Goal: Task Accomplishment & Management: Manage account settings

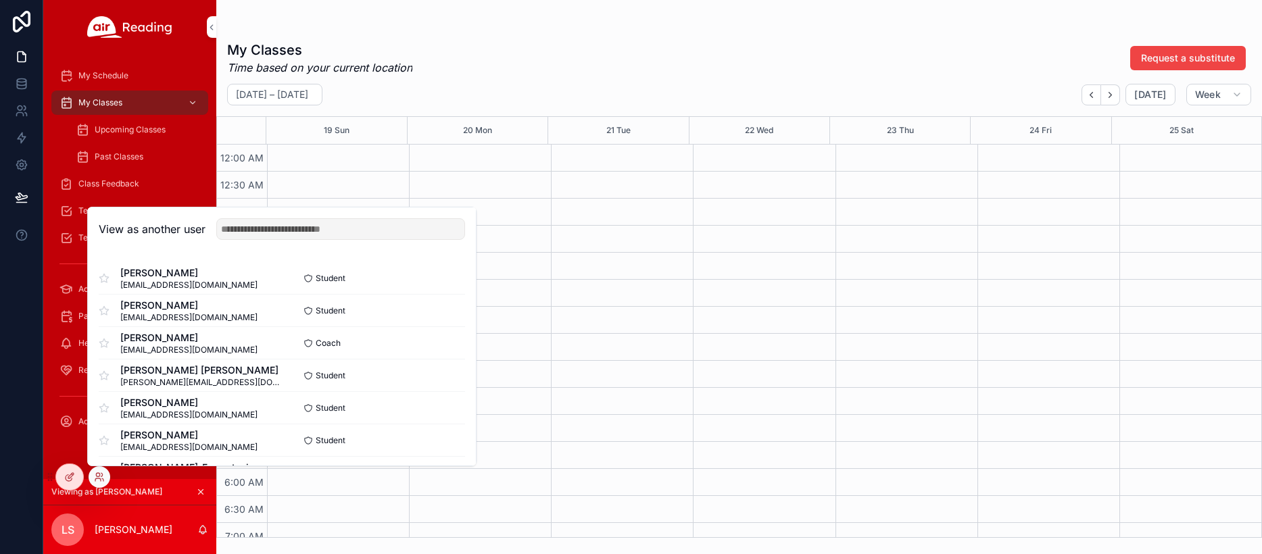
scroll to position [322, 0]
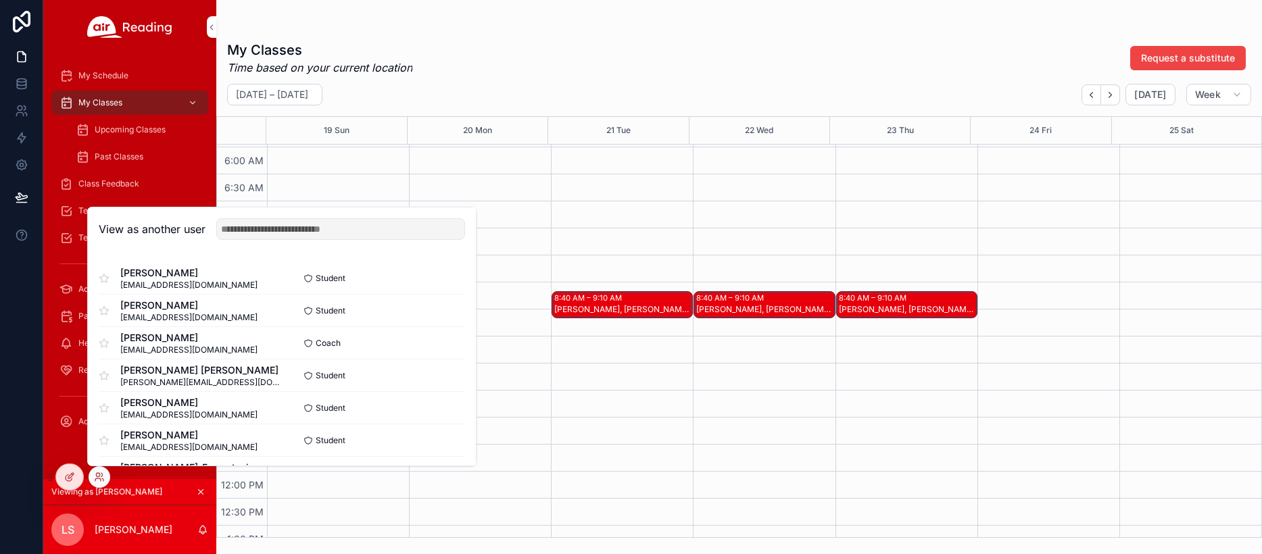
click at [155, 51] on div "scrollable content" at bounding box center [129, 27] width 173 height 54
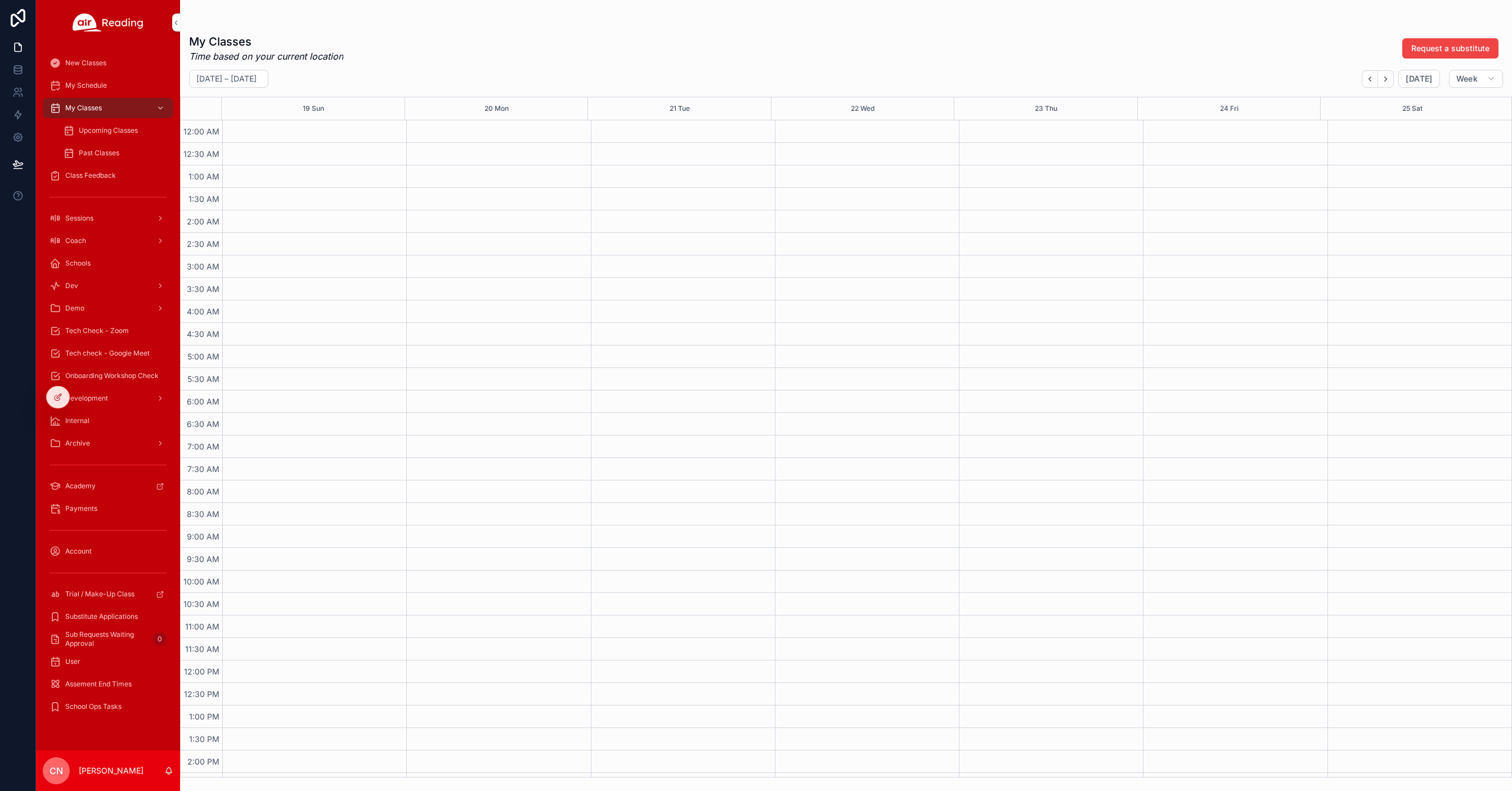
drag, startPoint x: 83, startPoint y: 398, endPoint x: 8, endPoint y: 379, distance: 77.4
click at [0, 0] on icon at bounding box center [0, 0] width 0 height 0
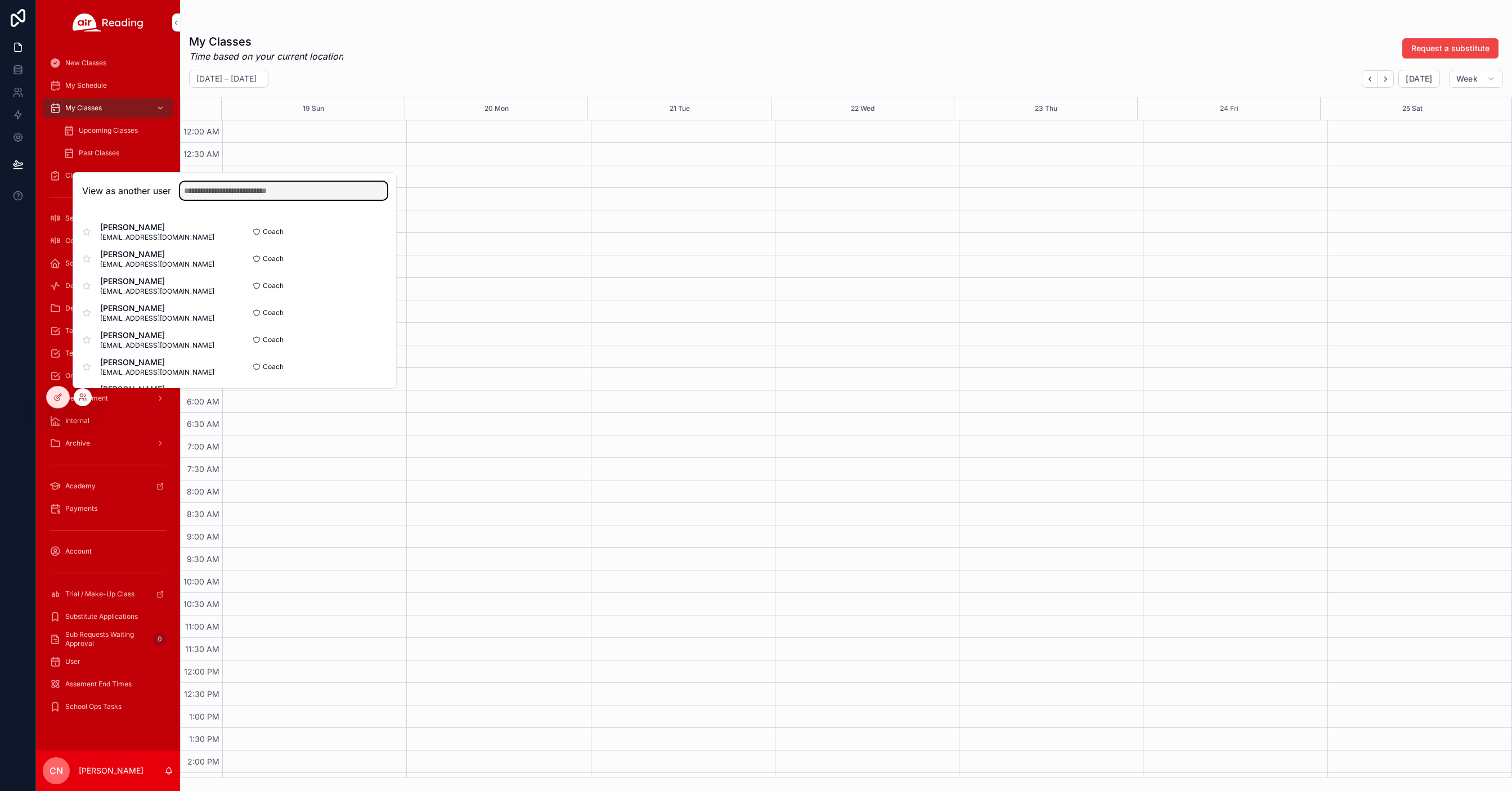
click at [255, 189] on input "text" at bounding box center [283, 190] width 207 height 18
type input "*****"
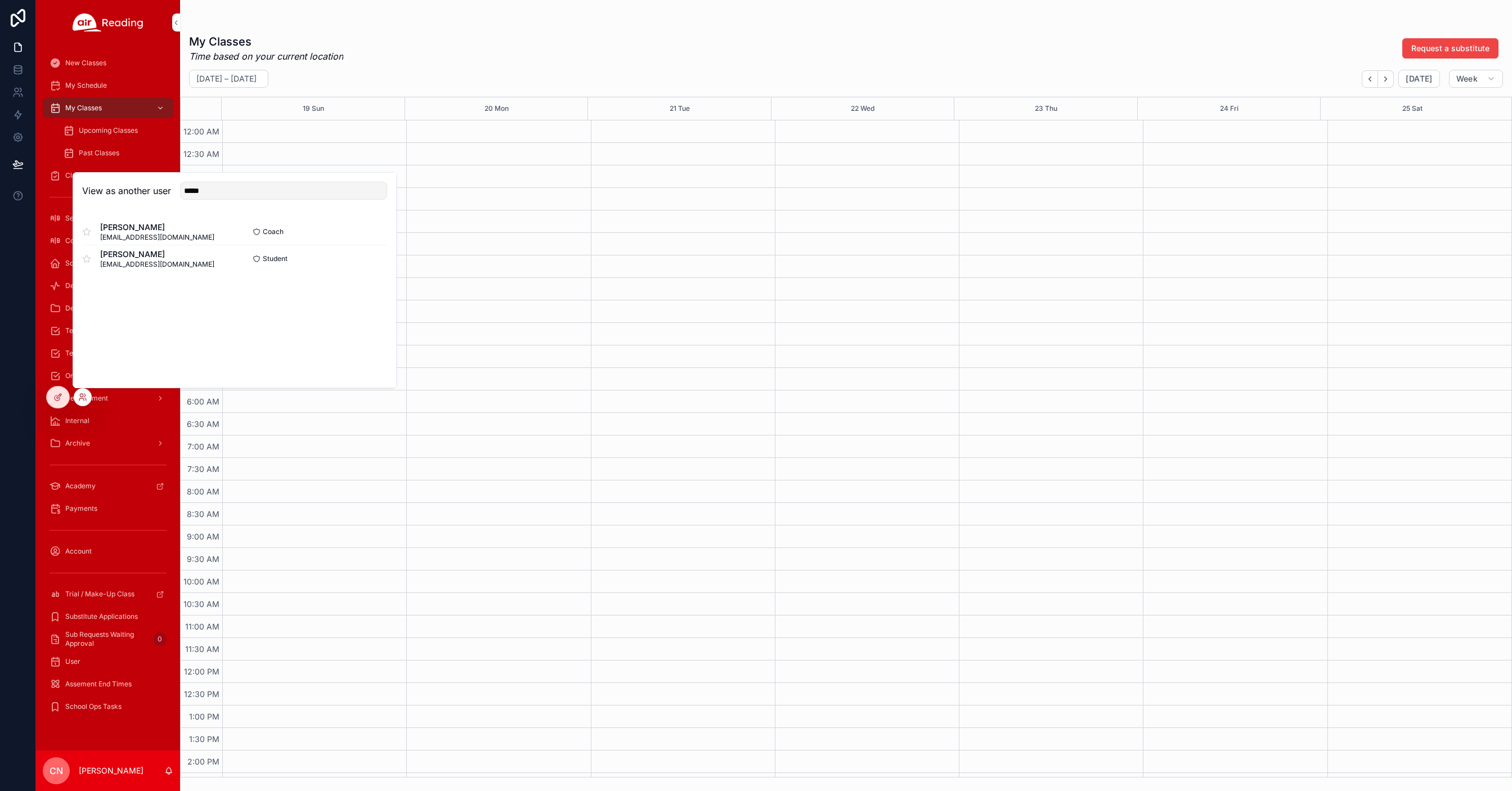
click at [0, 0] on button "Select" at bounding box center [0, 0] width 0 height 0
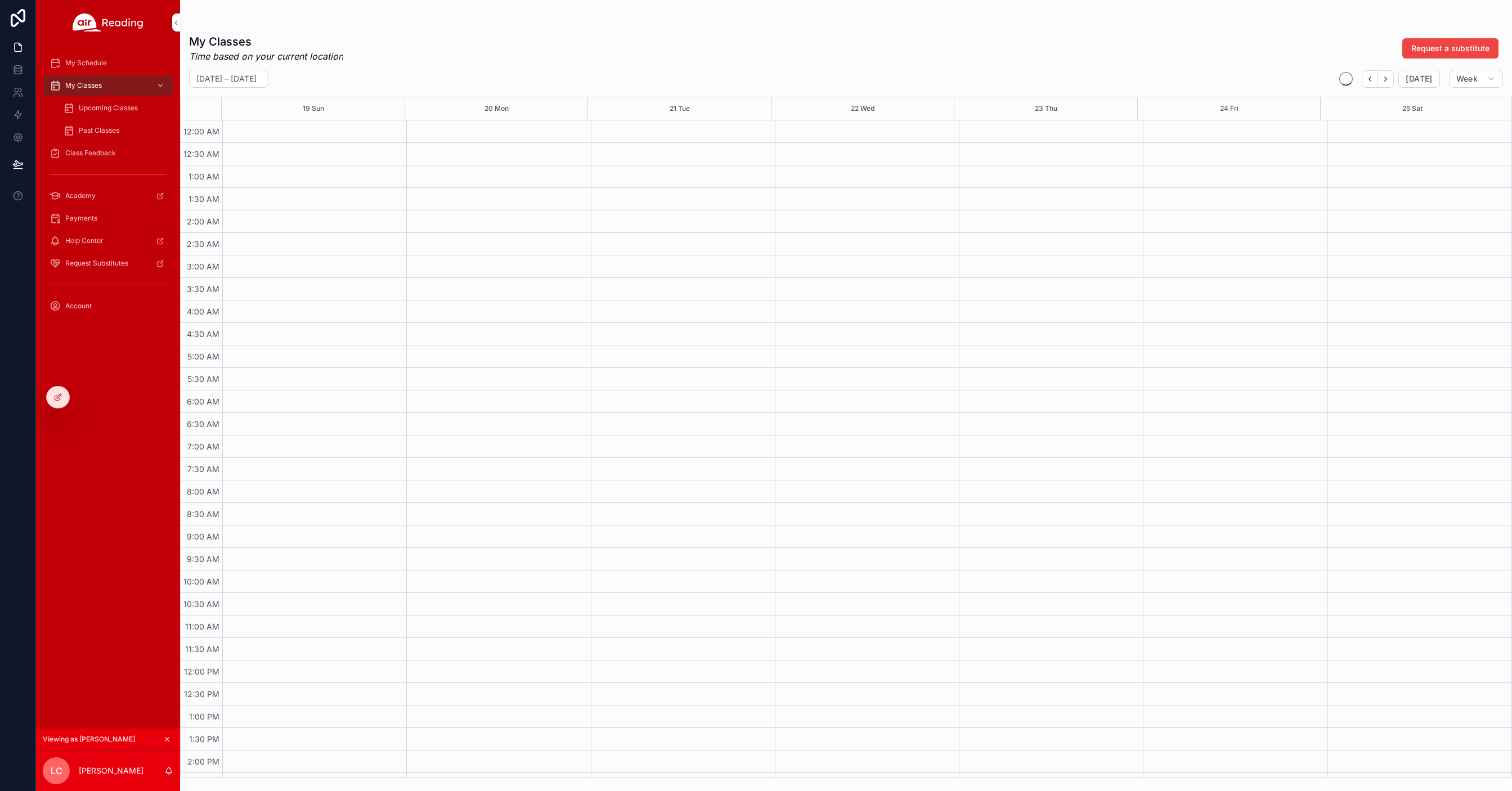
click at [93, 128] on span "Past Classes" at bounding box center [99, 130] width 41 height 9
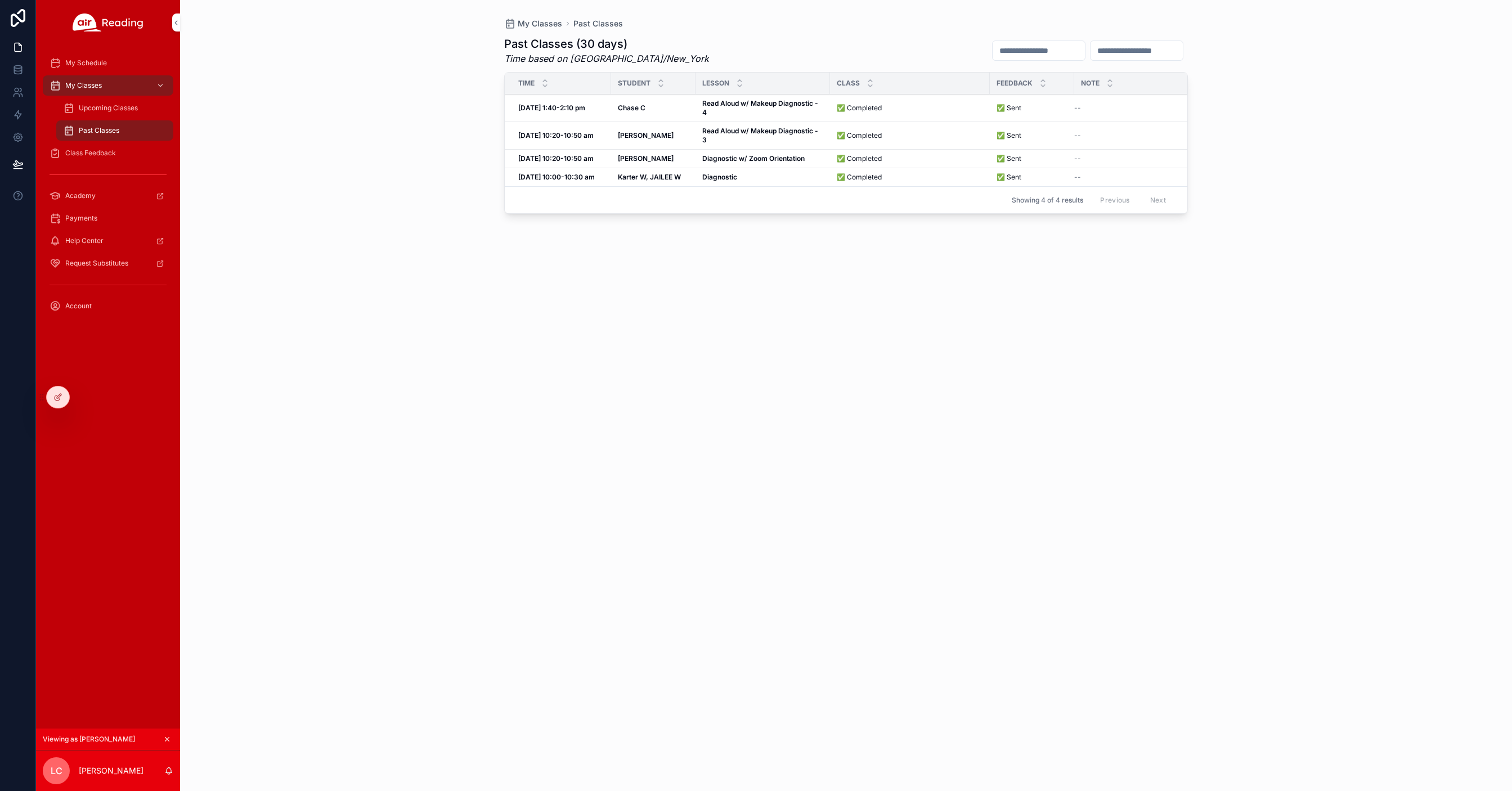
click at [87, 62] on span "My Schedule" at bounding box center [86, 62] width 42 height 9
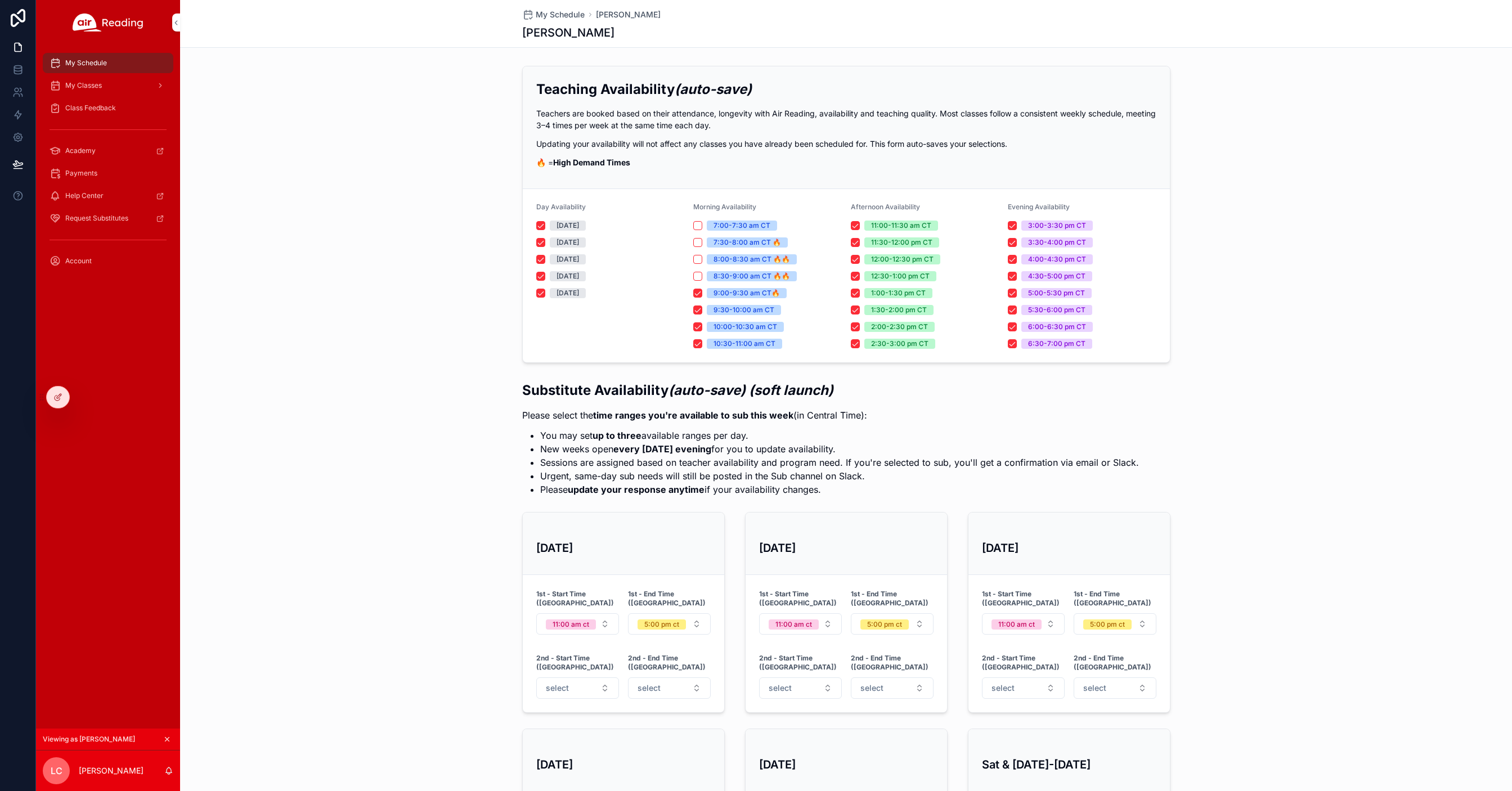
click at [65, 86] on span "My Classes" at bounding box center [83, 85] width 37 height 9
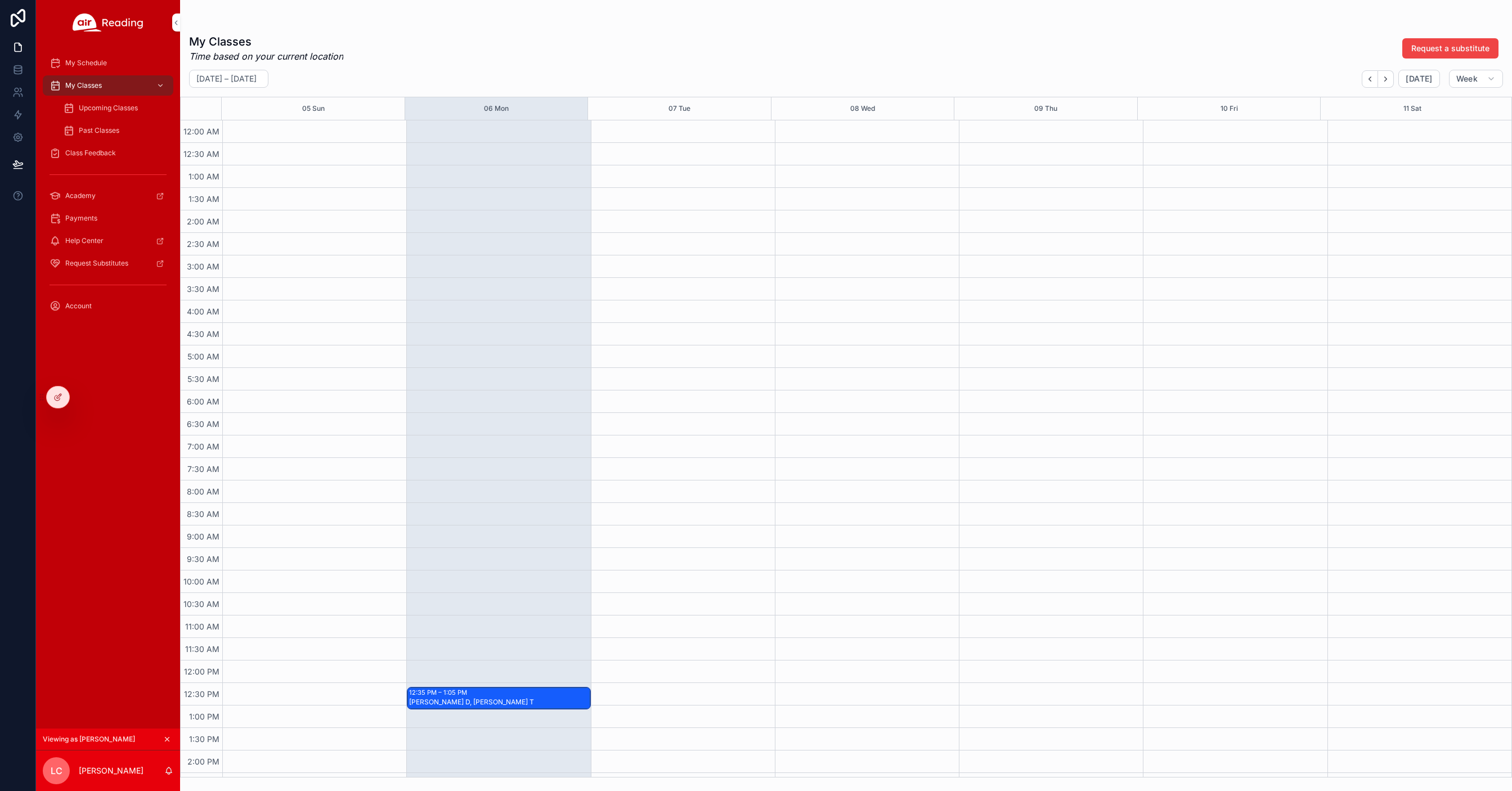
click at [90, 106] on span "Upcoming Classes" at bounding box center [108, 107] width 59 height 9
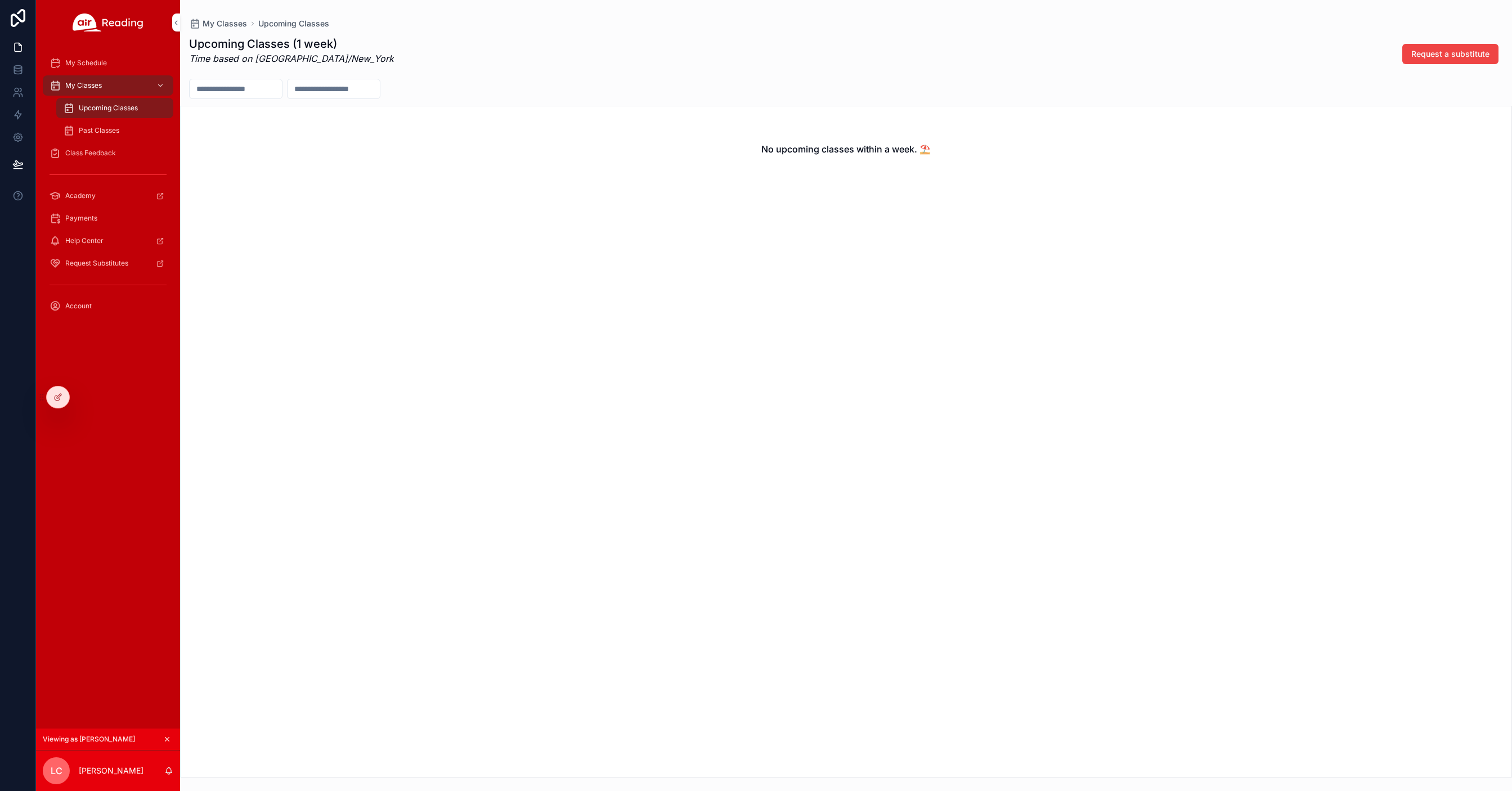
click at [86, 79] on div "My Classes" at bounding box center [107, 86] width 117 height 18
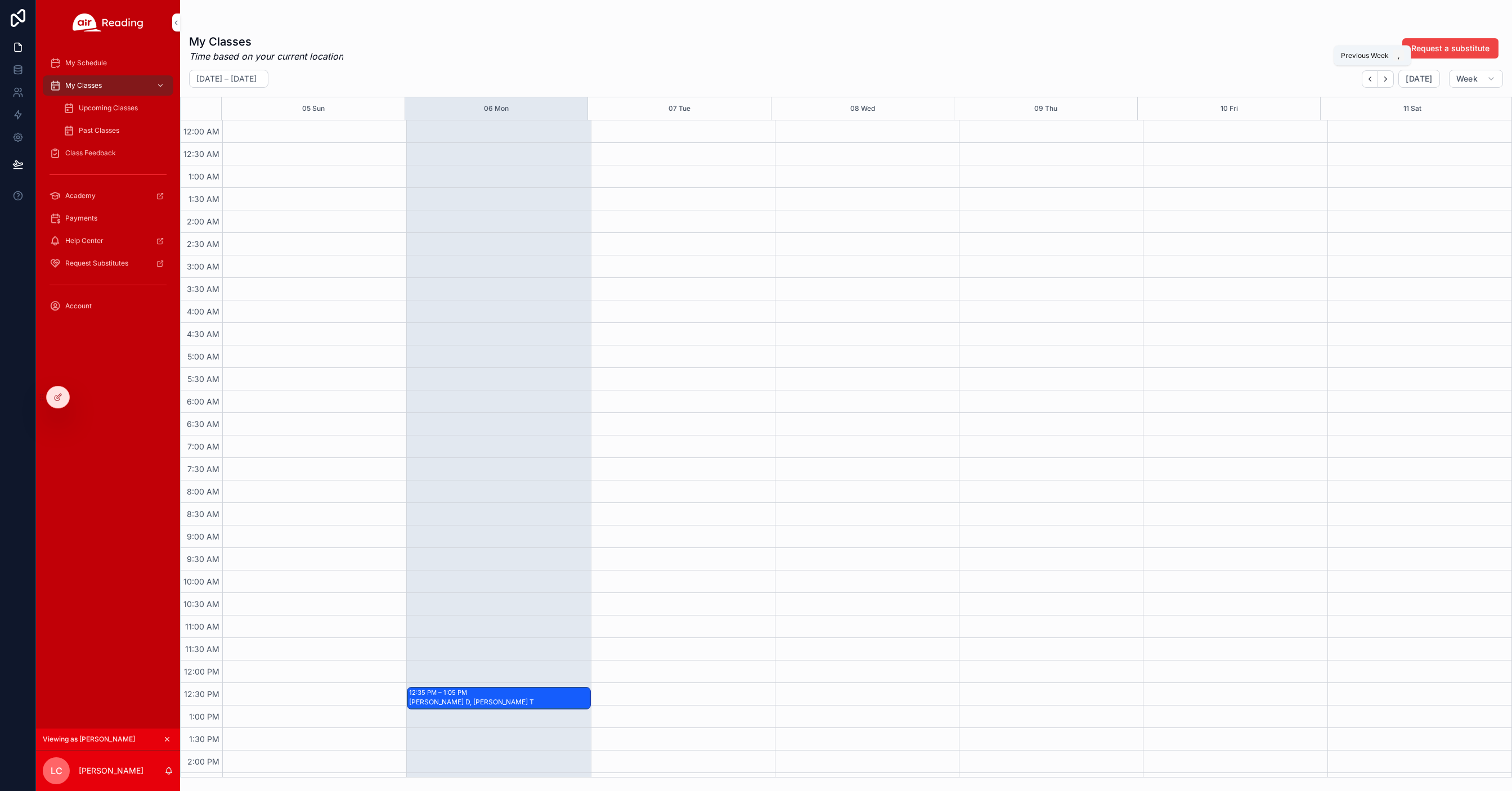
click at [1371, 77] on icon "Back" at bounding box center [1370, 79] width 8 height 8
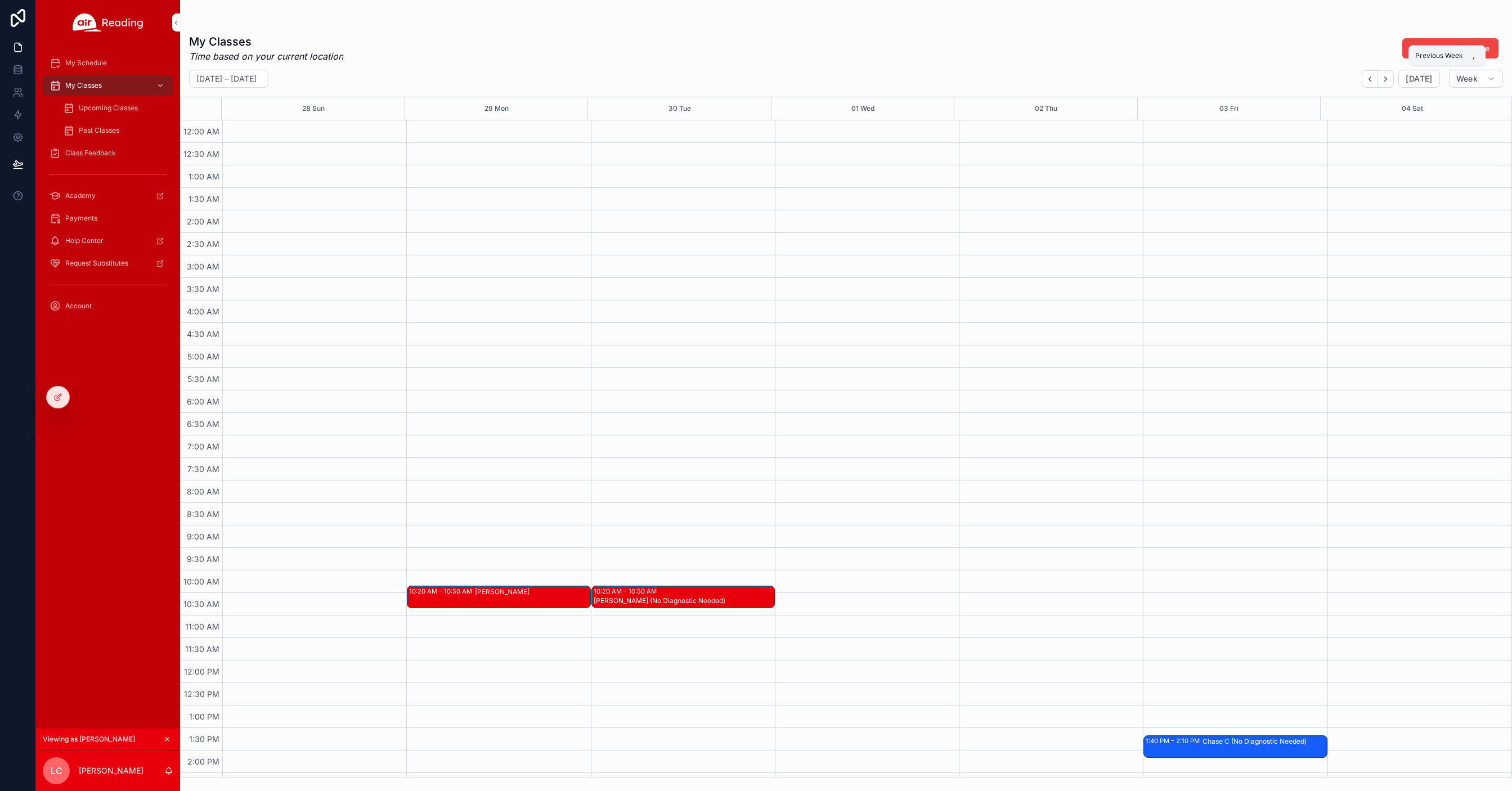
click at [1371, 77] on icon "Back" at bounding box center [1370, 79] width 8 height 8
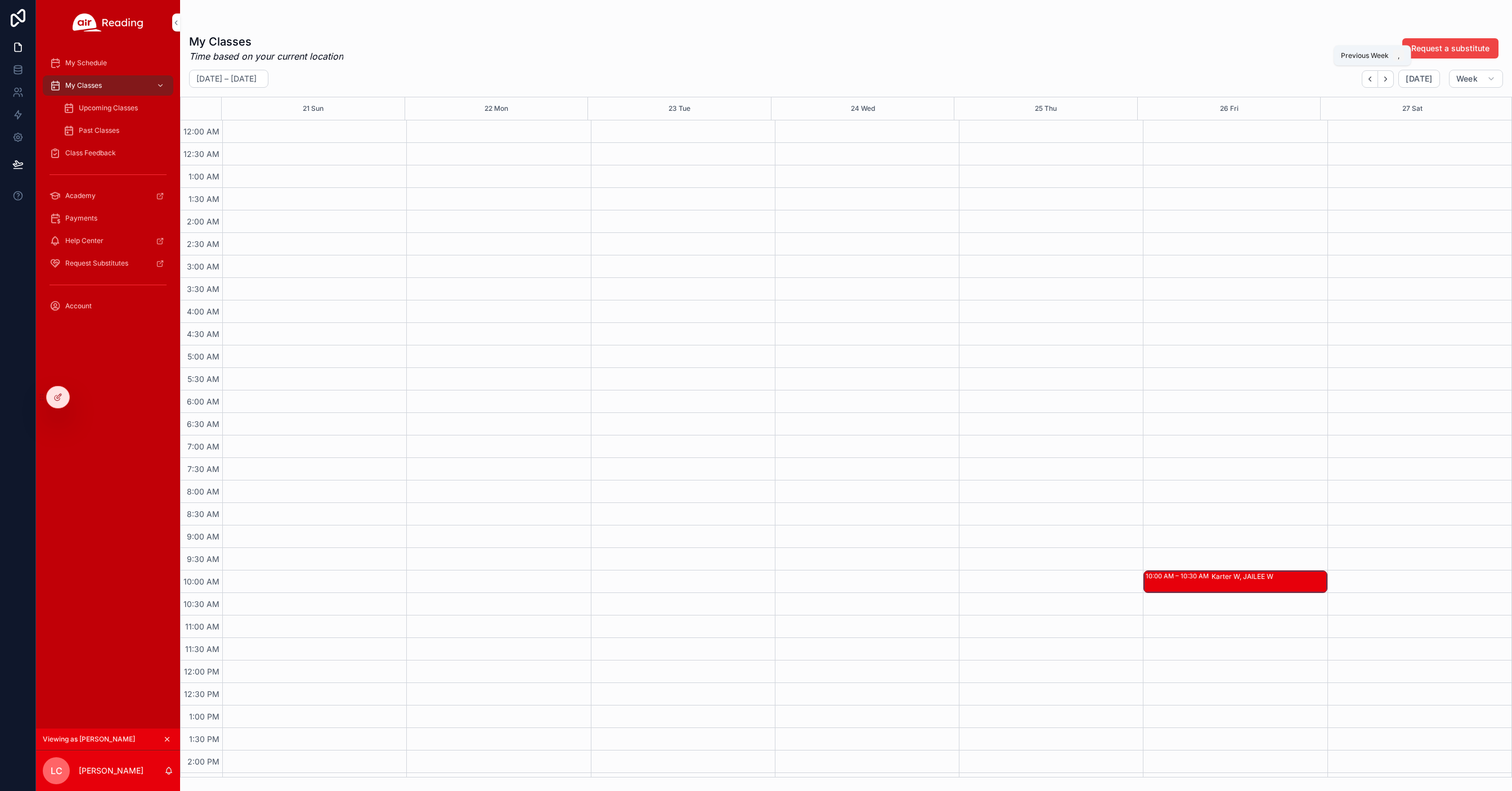
click at [1373, 78] on icon "Back" at bounding box center [1370, 79] width 8 height 8
click at [1387, 79] on icon "Next" at bounding box center [1386, 78] width 2 height 4
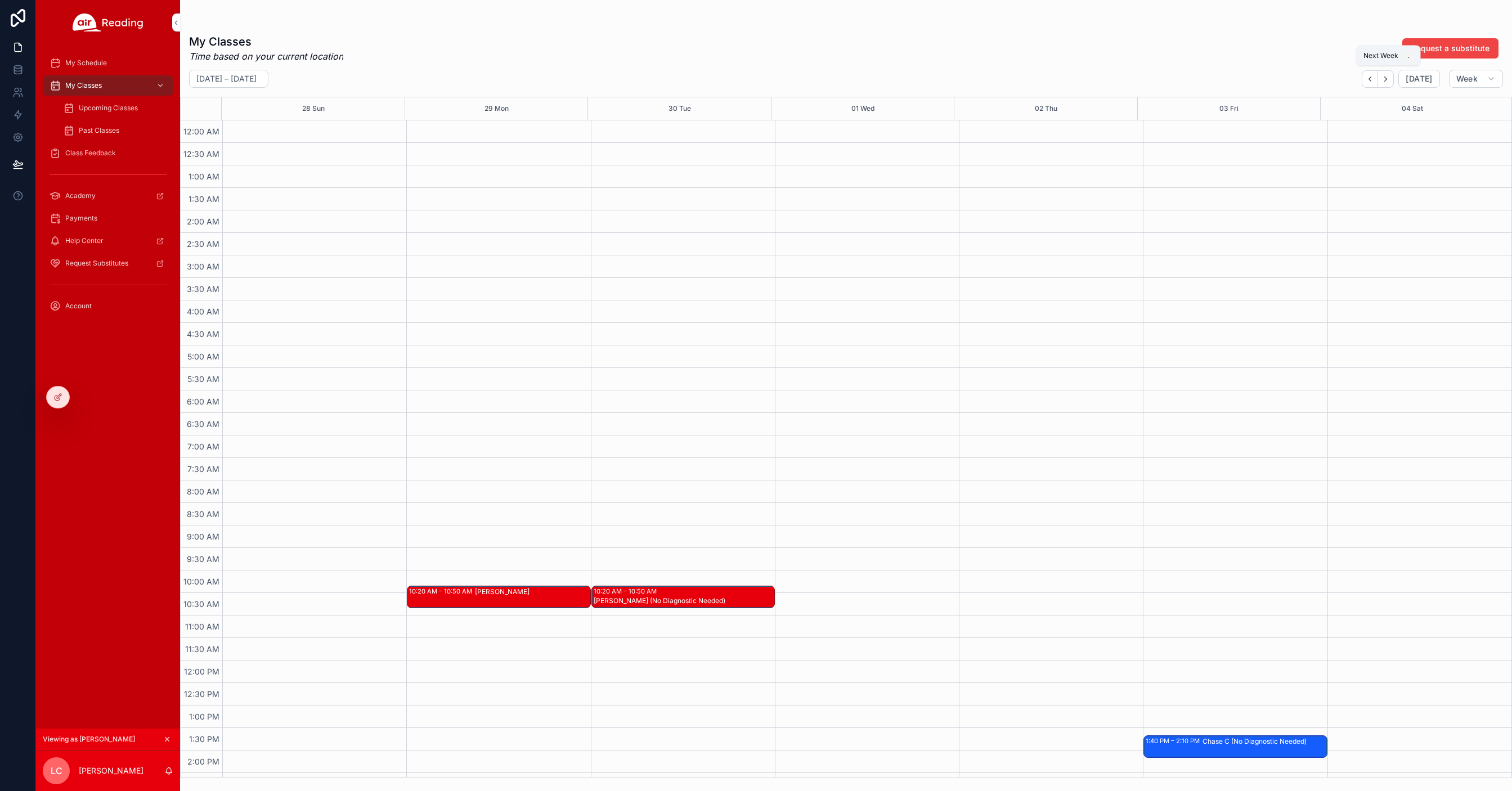
click at [1387, 79] on icon "Next" at bounding box center [1386, 78] width 2 height 4
